Goal: Transaction & Acquisition: Purchase product/service

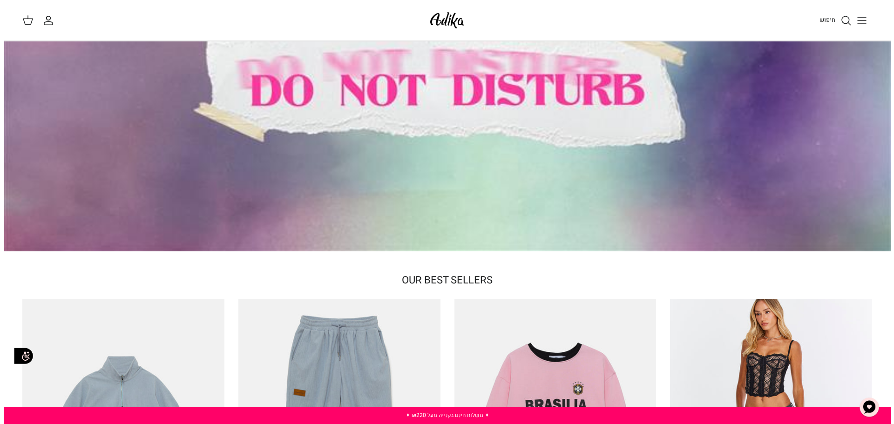
scroll to position [93, 0]
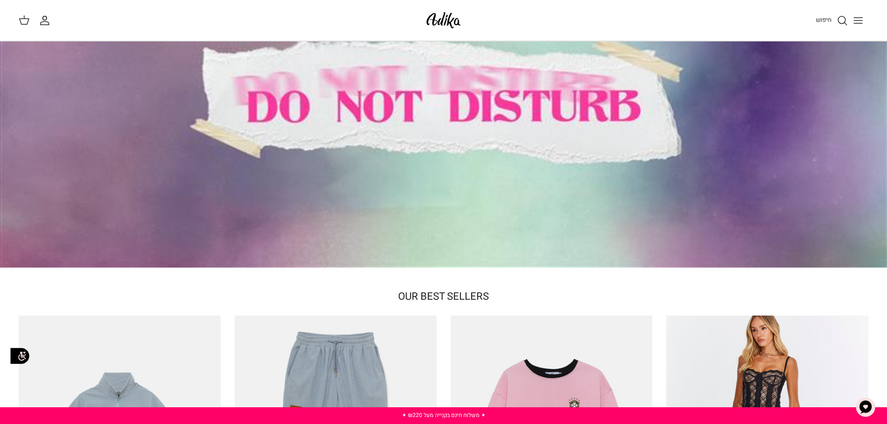
click at [861, 20] on icon "Toggle menu" at bounding box center [857, 20] width 11 height 11
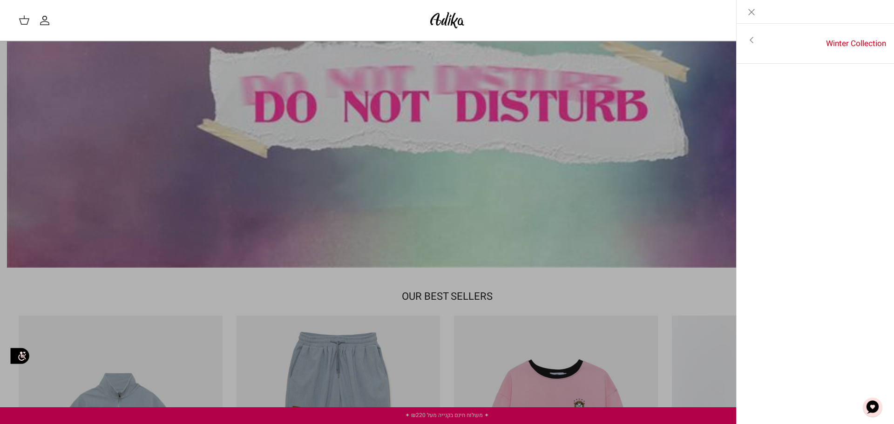
click at [748, 43] on icon "Toggle menu" at bounding box center [751, 39] width 11 height 11
click at [748, 43] on link "לכל הפריטים" at bounding box center [815, 40] width 148 height 23
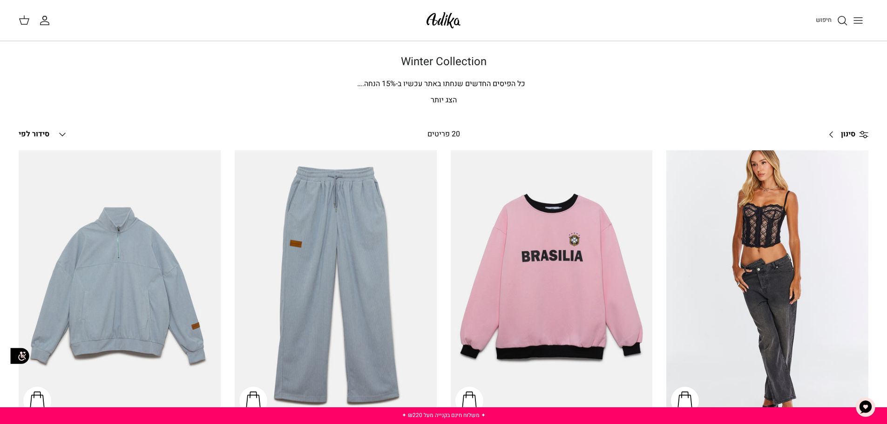
click at [439, 99] on p "הצג יותר" at bounding box center [444, 100] width 652 height 12
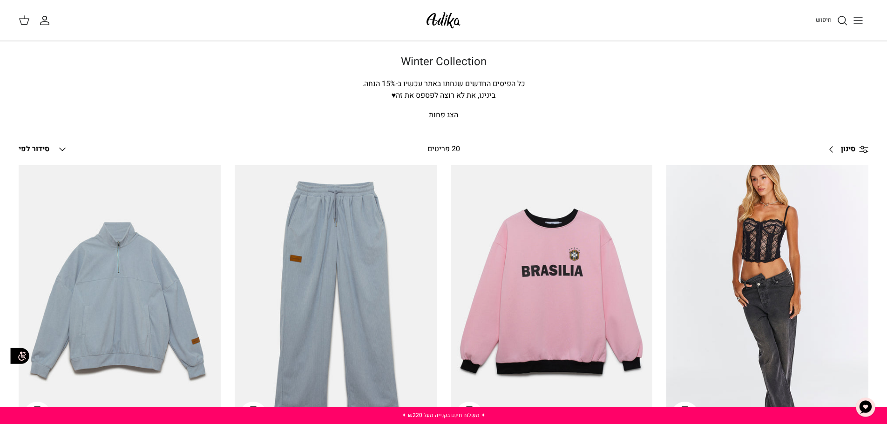
click at [834, 152] on link "סינון Right" at bounding box center [845, 149] width 46 height 22
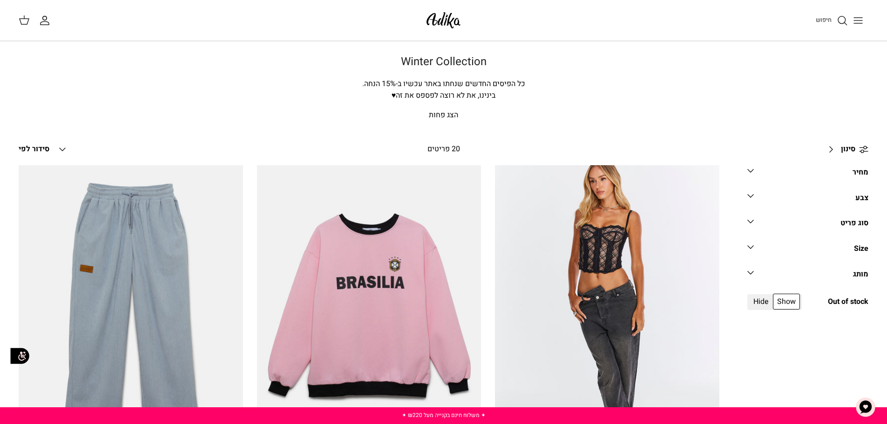
click at [862, 276] on div "מותג" at bounding box center [860, 275] width 15 height 12
click at [761, 171] on link "מחיר Down" at bounding box center [807, 175] width 121 height 21
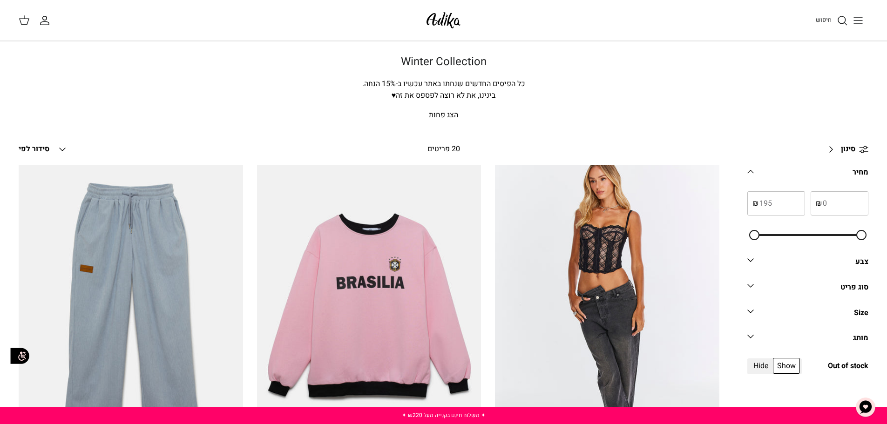
click at [761, 171] on link "מחיר Down" at bounding box center [807, 175] width 121 height 21
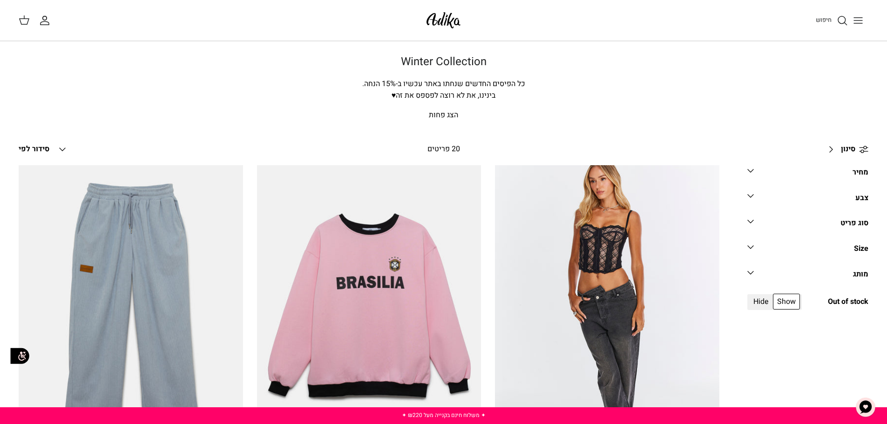
click at [801, 220] on link "סוג פריט Down" at bounding box center [807, 226] width 121 height 21
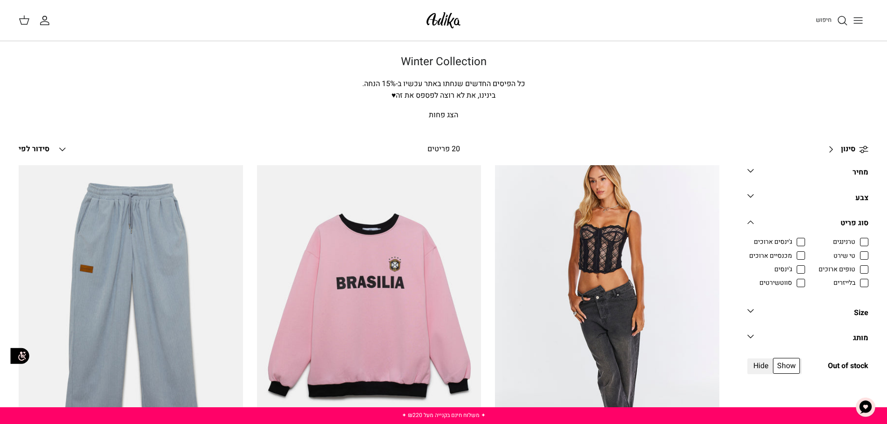
click at [792, 242] on span "ג'ינסים ארוכים" at bounding box center [772, 241] width 38 height 9
click at [793, 238] on input "ג'ינסים ארוכים" at bounding box center [792, 237] width 1 height 1
checkbox input "true"
radio input "true"
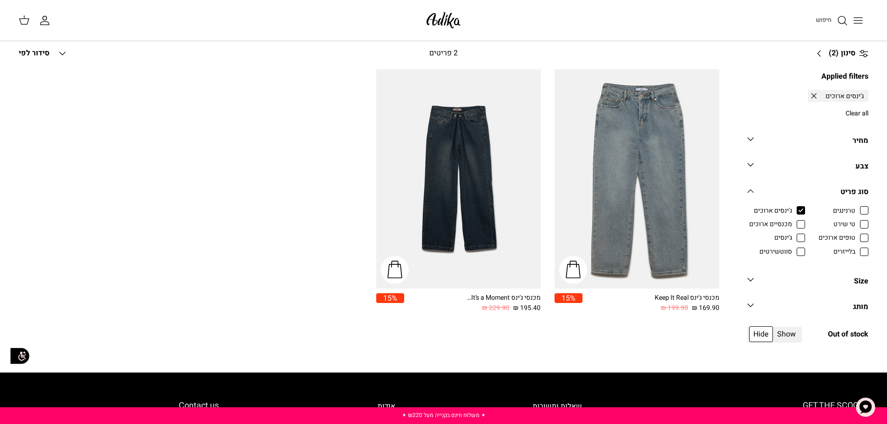
scroll to position [97, 0]
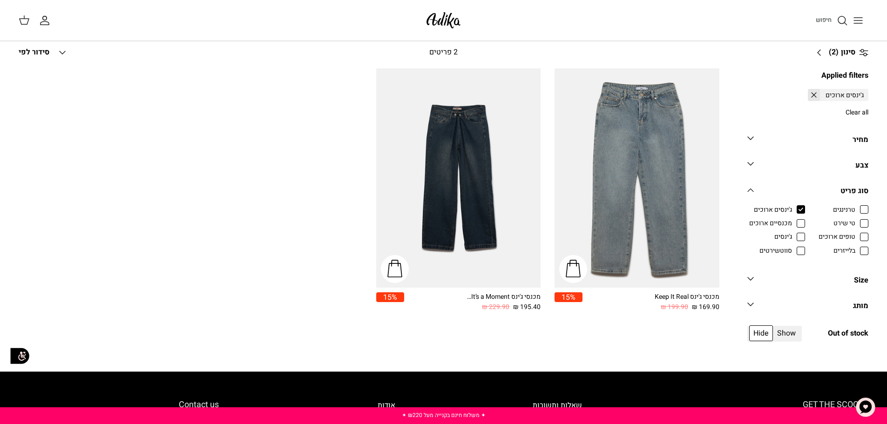
click at [816, 93] on icon at bounding box center [813, 94] width 9 height 9
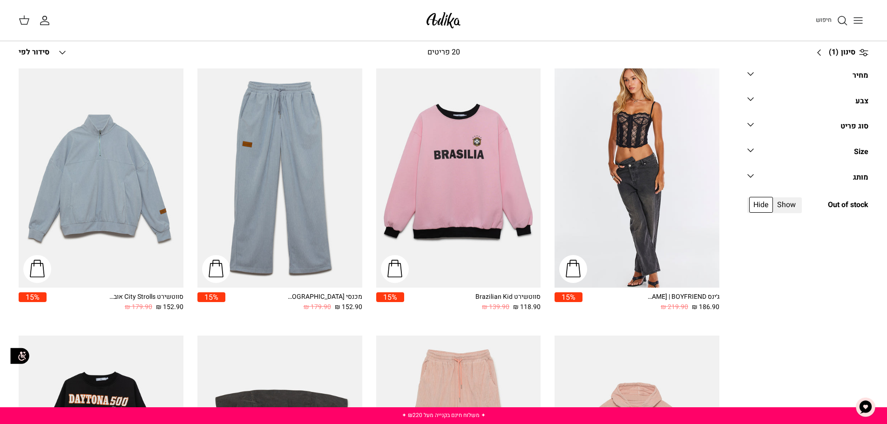
click at [813, 99] on link "צבע Down" at bounding box center [807, 104] width 121 height 21
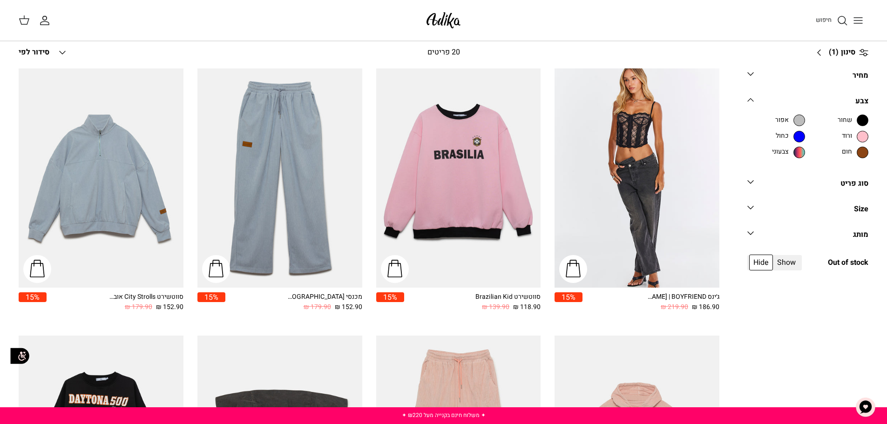
click at [813, 99] on link "צבע Down" at bounding box center [807, 104] width 121 height 21
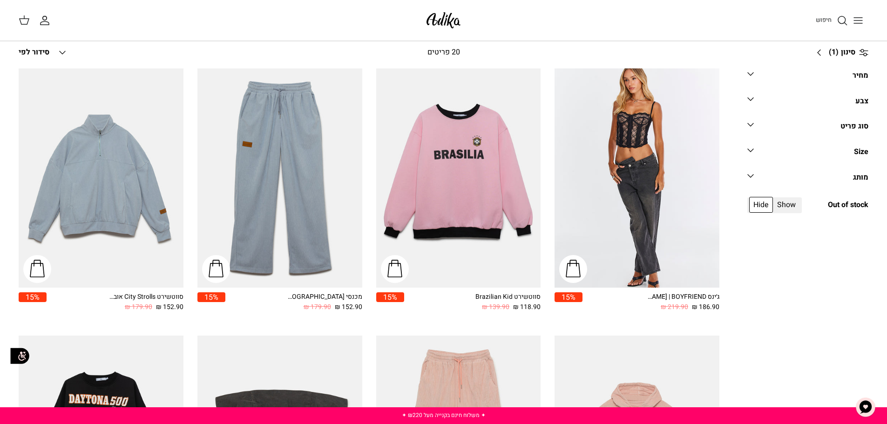
click at [821, 124] on link "סוג פריט Down" at bounding box center [807, 129] width 121 height 21
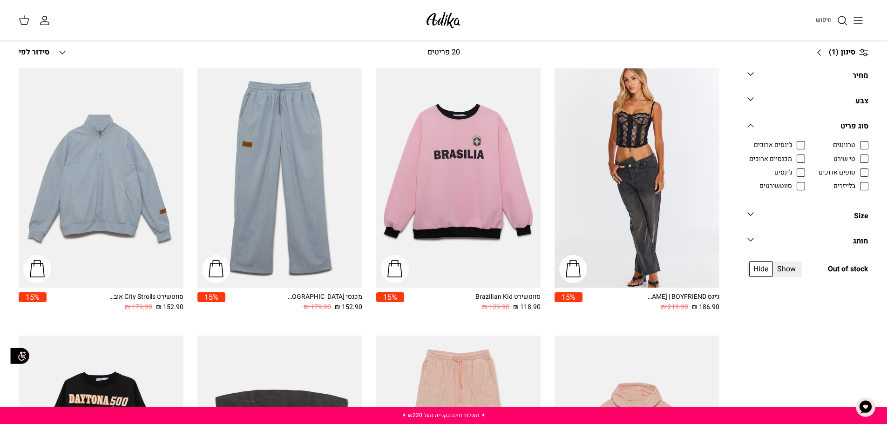
click at [849, 168] on span "טופים ארוכים" at bounding box center [836, 172] width 37 height 9
click at [855, 168] on input "טופים ארוכים" at bounding box center [855, 167] width 1 height 1
checkbox input "true"
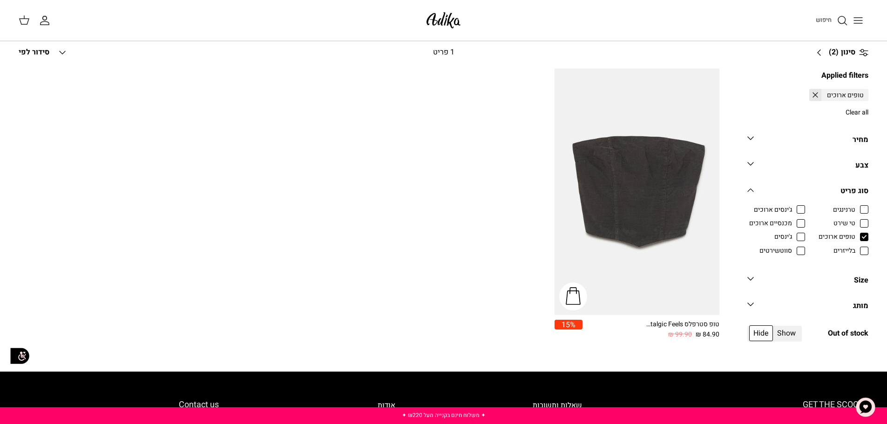
click at [813, 96] on icon at bounding box center [814, 94] width 9 height 9
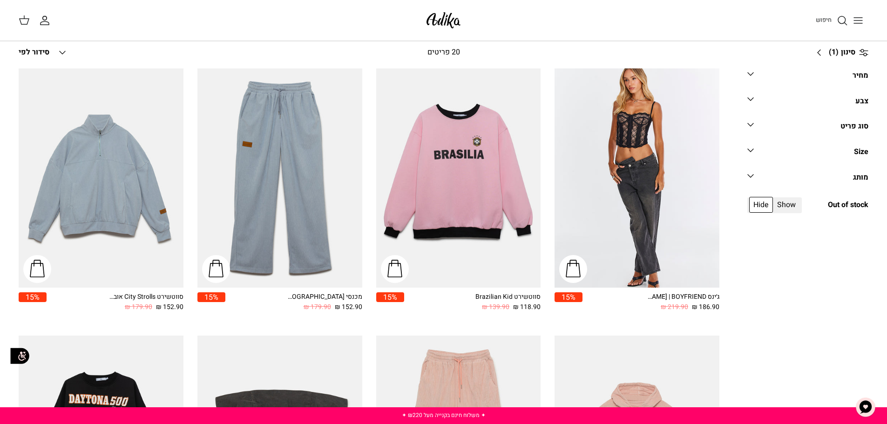
click at [825, 124] on link "סוג פריט Down" at bounding box center [807, 129] width 121 height 21
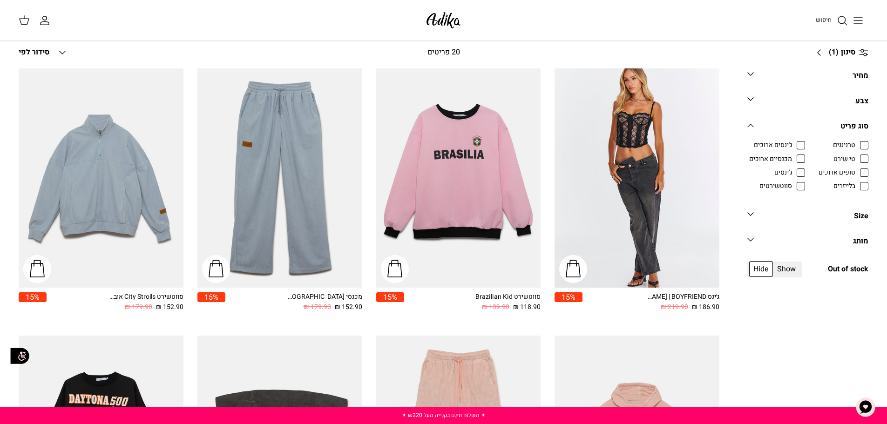
click at [792, 158] on span "מכנסיים ארוכים" at bounding box center [770, 159] width 43 height 9
click at [793, 155] on input "מכנסיים ארוכים" at bounding box center [792, 154] width 1 height 1
checkbox input "true"
